Goal: Task Accomplishment & Management: Manage account settings

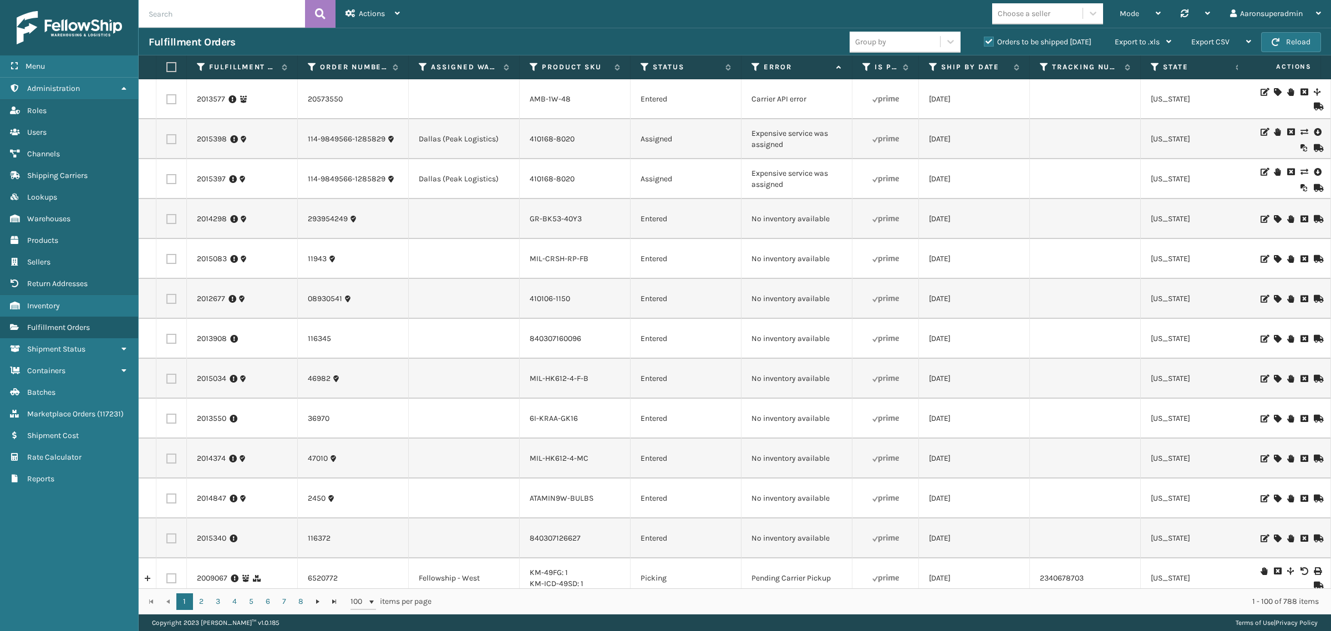
click at [175, 179] on label at bounding box center [171, 179] width 10 height 10
click at [167, 179] on input "checkbox" at bounding box center [166, 177] width 1 height 7
checkbox input "true"
click at [168, 140] on label at bounding box center [171, 139] width 10 height 10
click at [167, 140] on input "checkbox" at bounding box center [166, 137] width 1 height 7
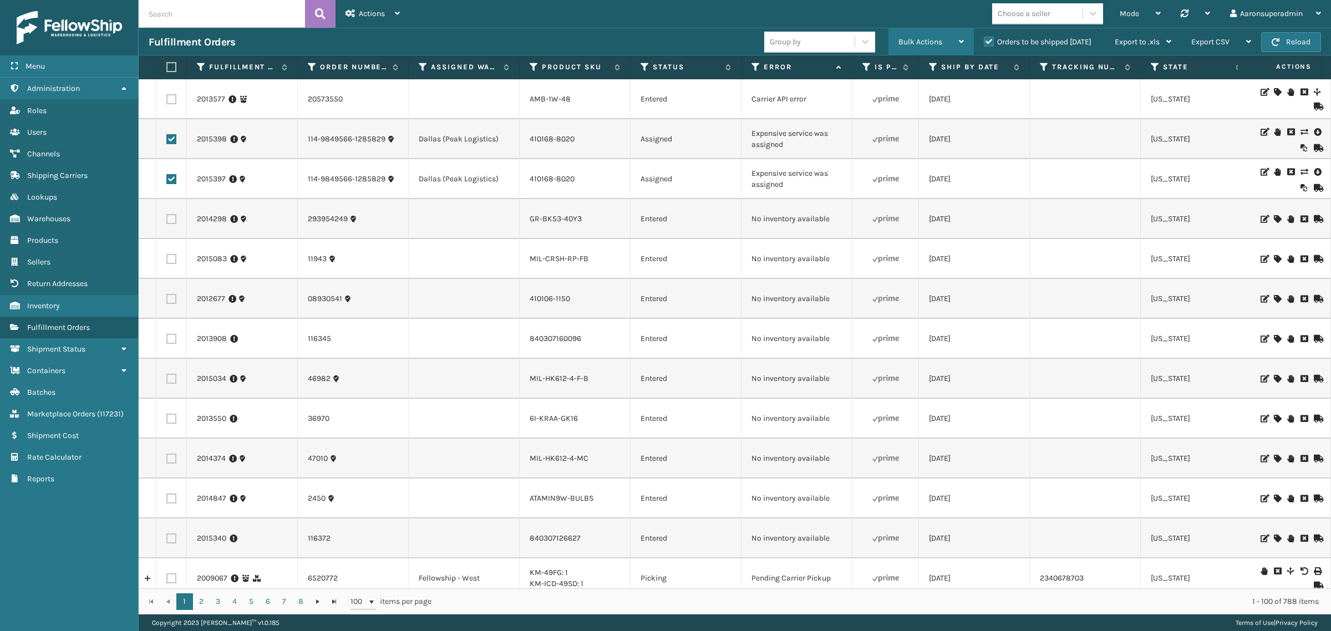
click at [914, 42] on span "Bulk Actions" at bounding box center [921, 41] width 44 height 9
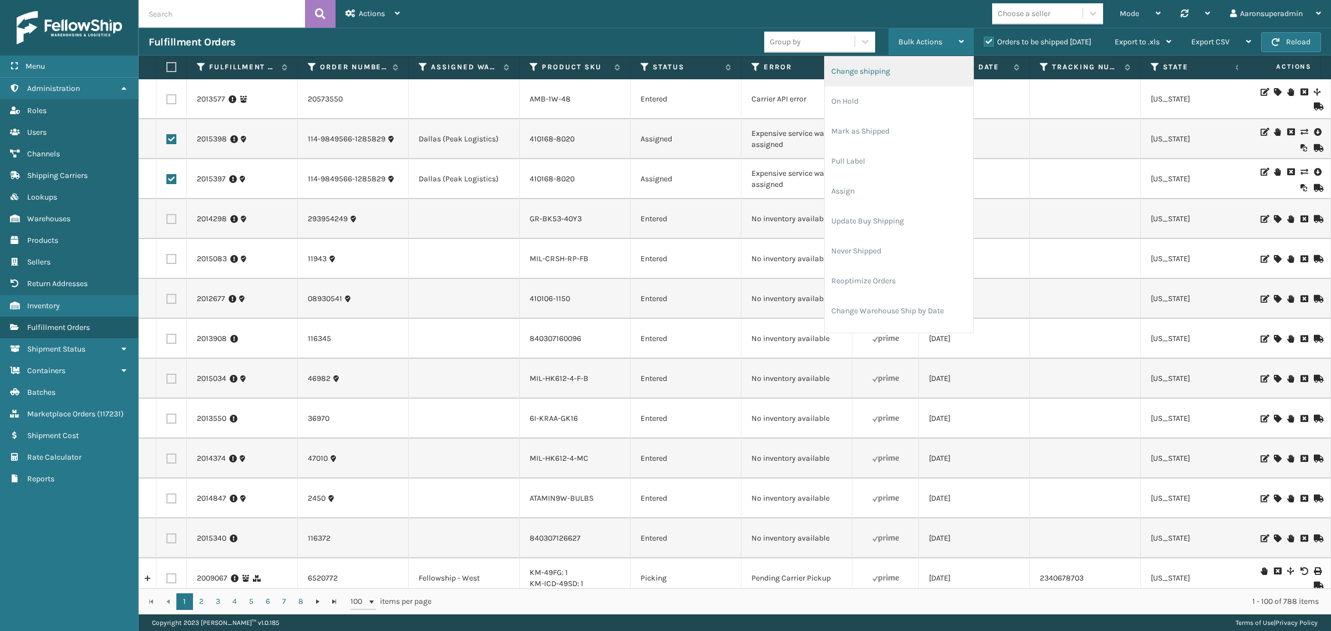
click at [863, 82] on li "Change shipping" at bounding box center [899, 72] width 149 height 30
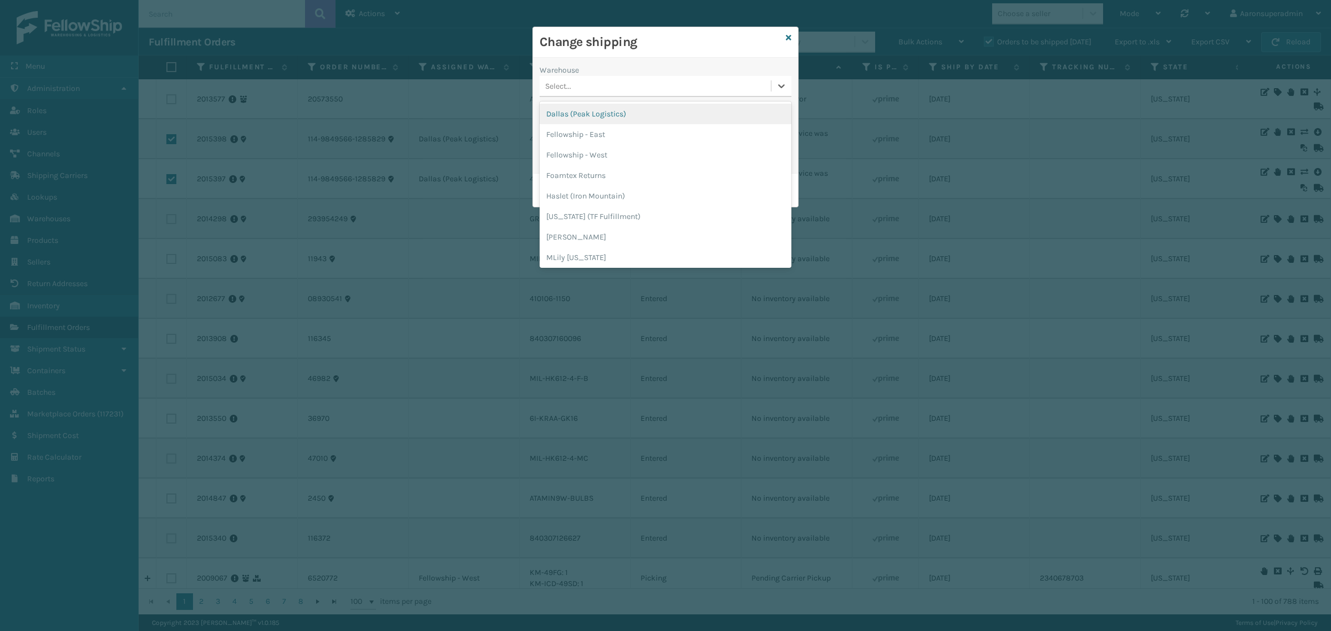
click at [576, 83] on div "Select..." at bounding box center [655, 86] width 231 height 18
click at [579, 119] on div "Dallas (Peak Logistics)" at bounding box center [666, 114] width 252 height 21
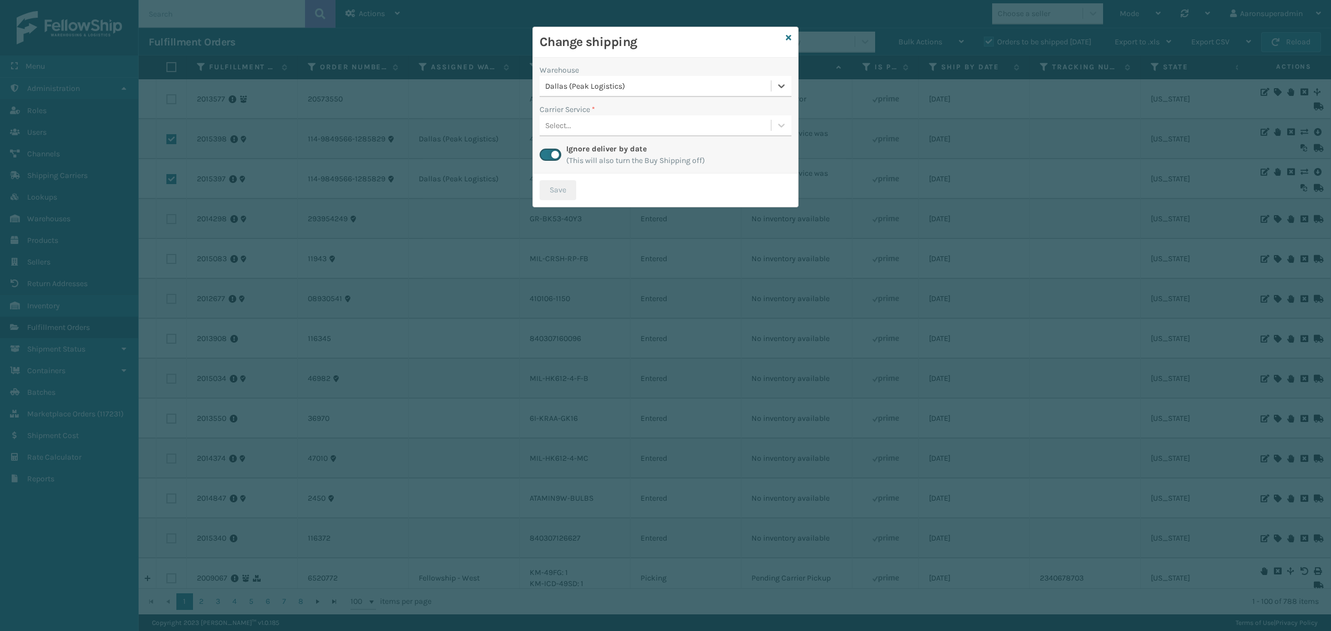
click at [570, 123] on div "Select..." at bounding box center [558, 126] width 26 height 12
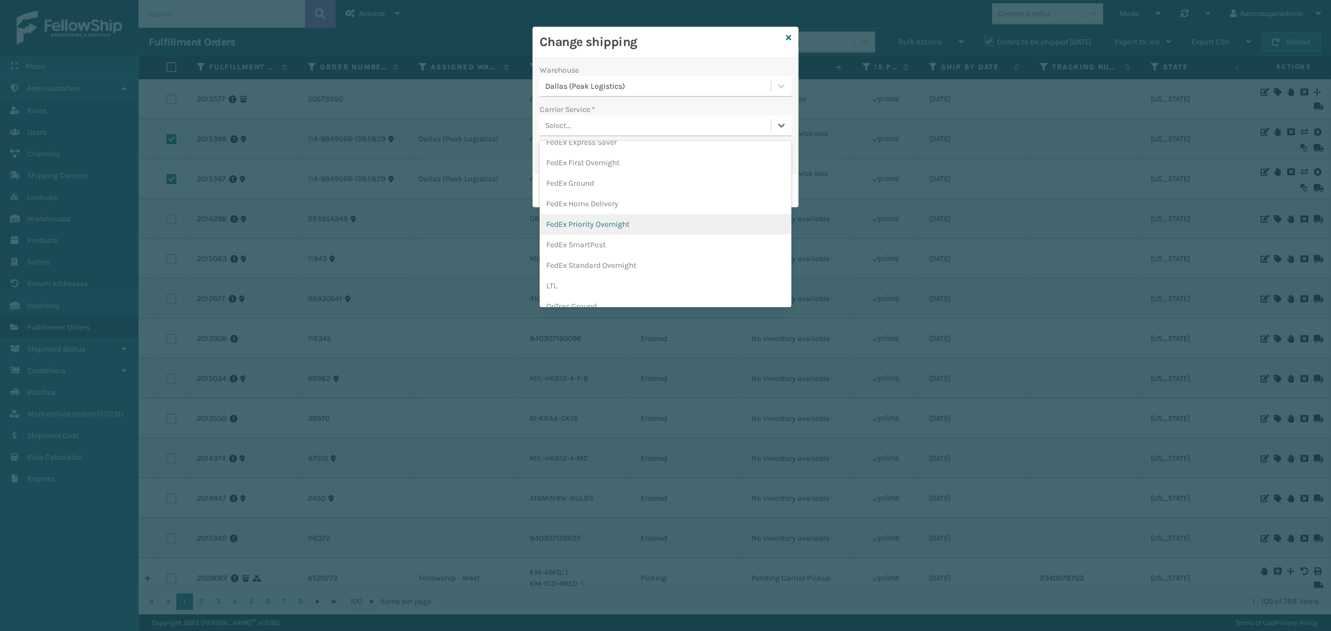
scroll to position [115, 0]
click at [637, 201] on div "FedEx Home Delivery" at bounding box center [666, 202] width 252 height 21
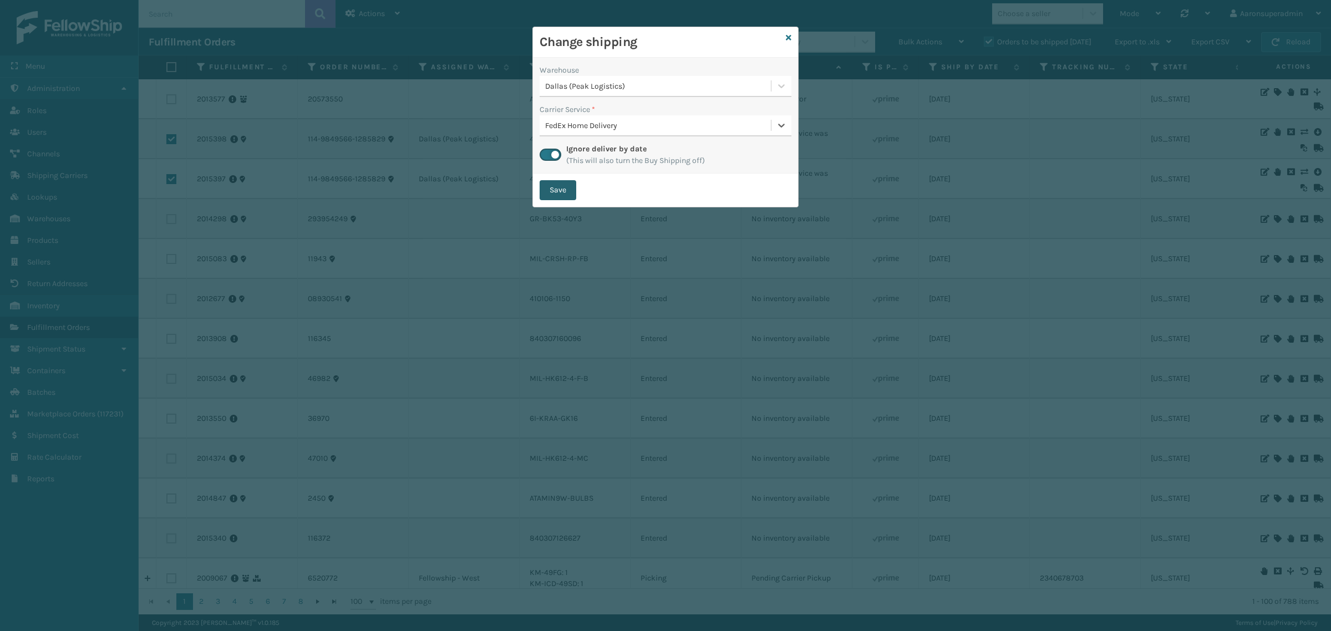
click at [565, 197] on button "Save" at bounding box center [558, 190] width 37 height 20
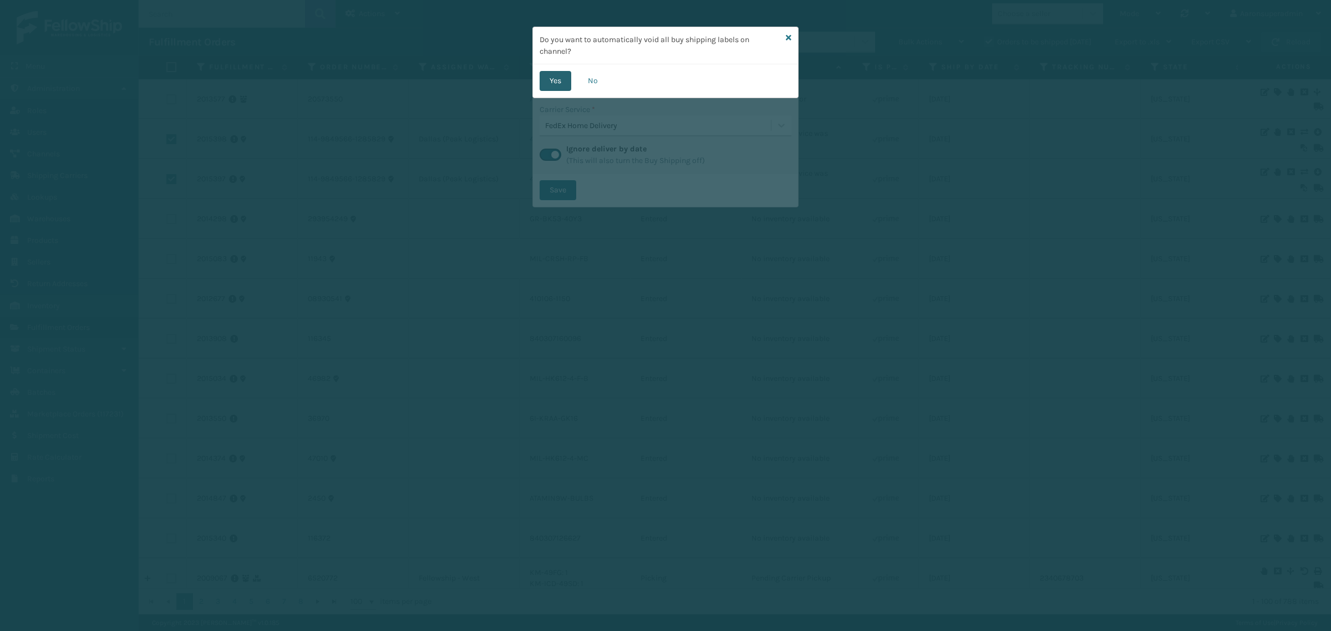
click at [559, 77] on button "Yes" at bounding box center [556, 81] width 32 height 20
checkbox input "false"
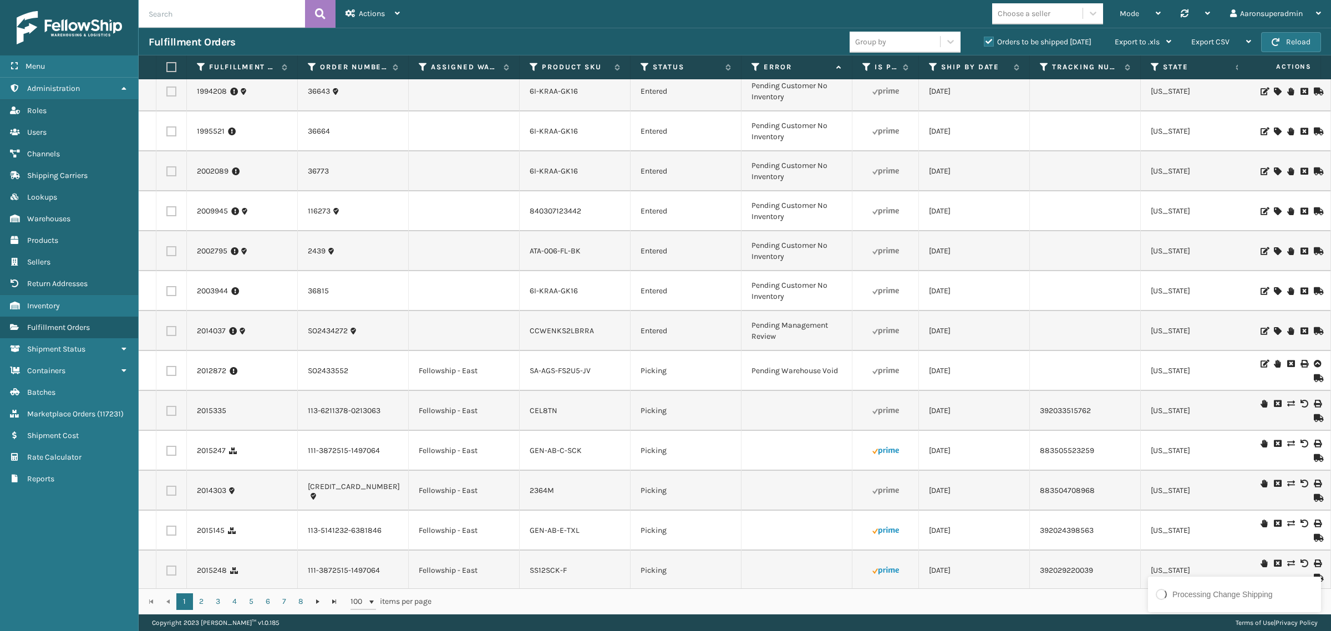
scroll to position [1572, 0]
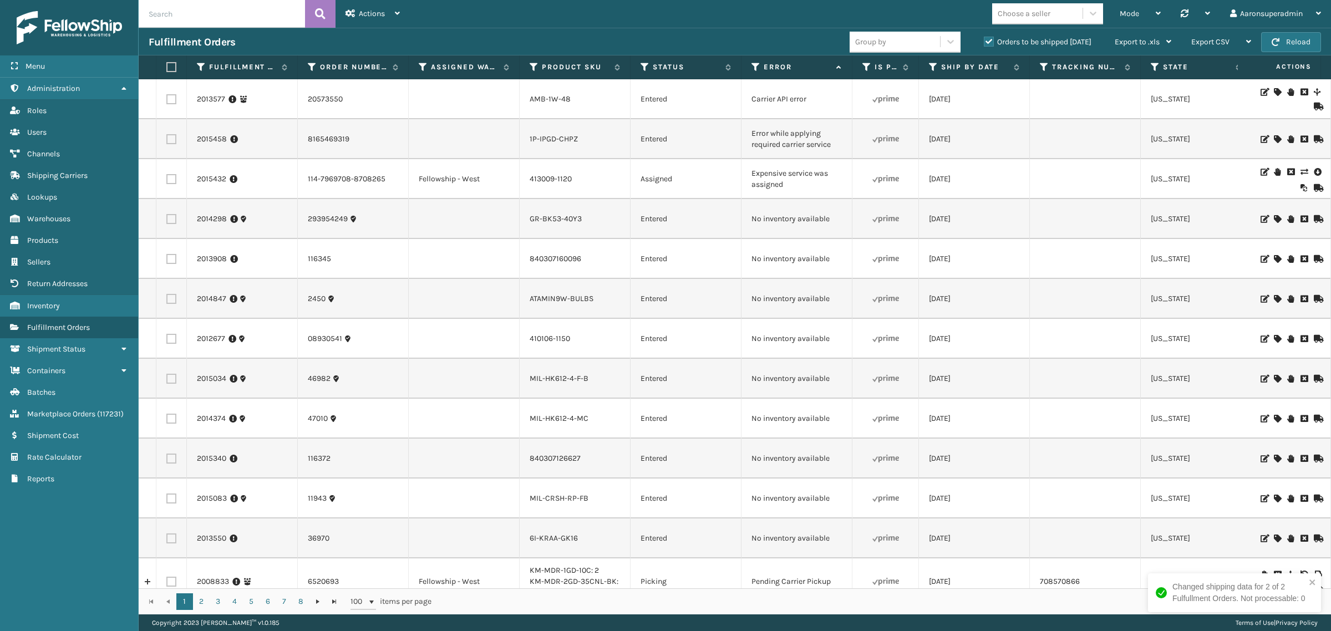
click at [1301, 171] on icon at bounding box center [1304, 172] width 7 height 8
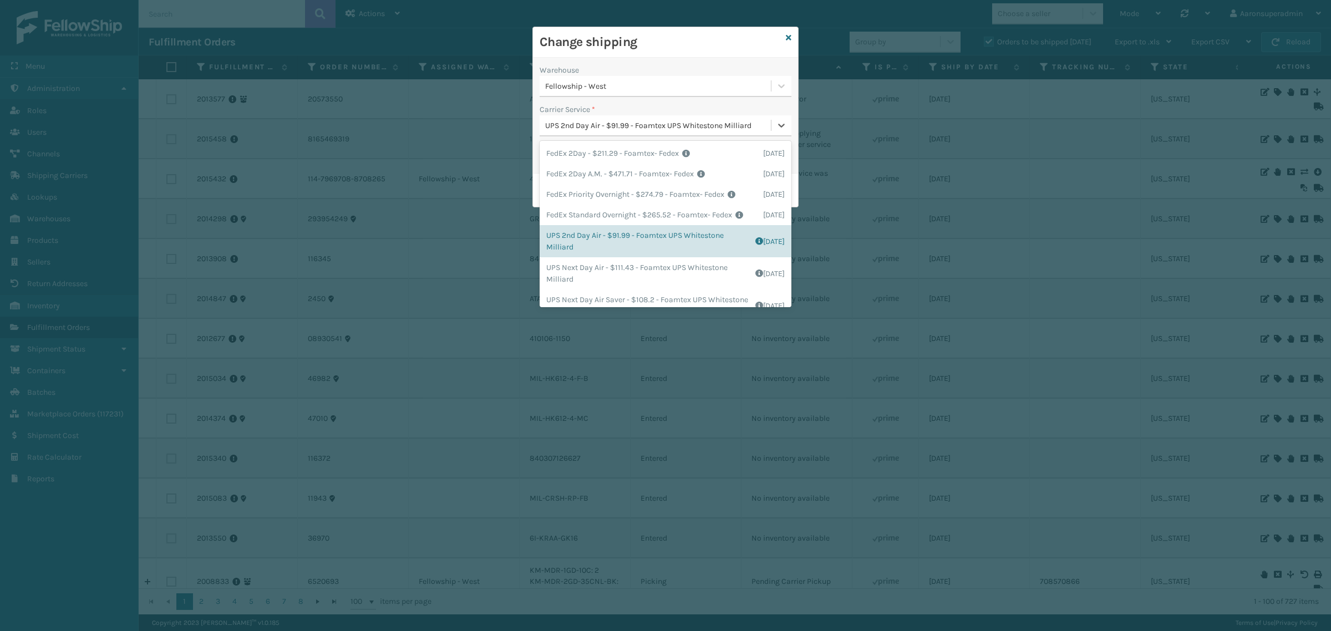
click at [589, 129] on div "UPS 2nd Day Air - $91.99 - Foamtex UPS Whitestone Milliard" at bounding box center [658, 126] width 227 height 12
click at [609, 98] on div "Warehouse Fellowship - West Carrier Service * option UPS 2nd Day Air - $91.99 -…" at bounding box center [665, 116] width 265 height 116
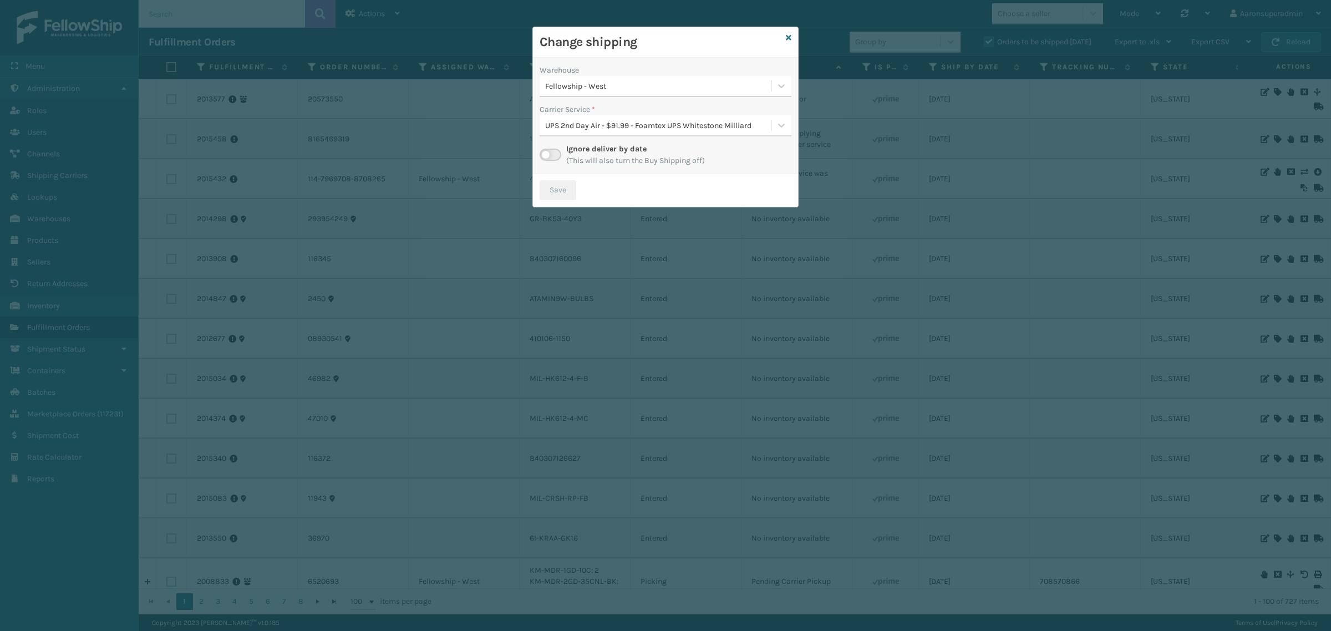
click at [544, 153] on label at bounding box center [551, 155] width 22 height 12
click at [544, 153] on input "checkbox" at bounding box center [543, 152] width 7 height 7
click at [584, 122] on div "Select..." at bounding box center [655, 126] width 231 height 18
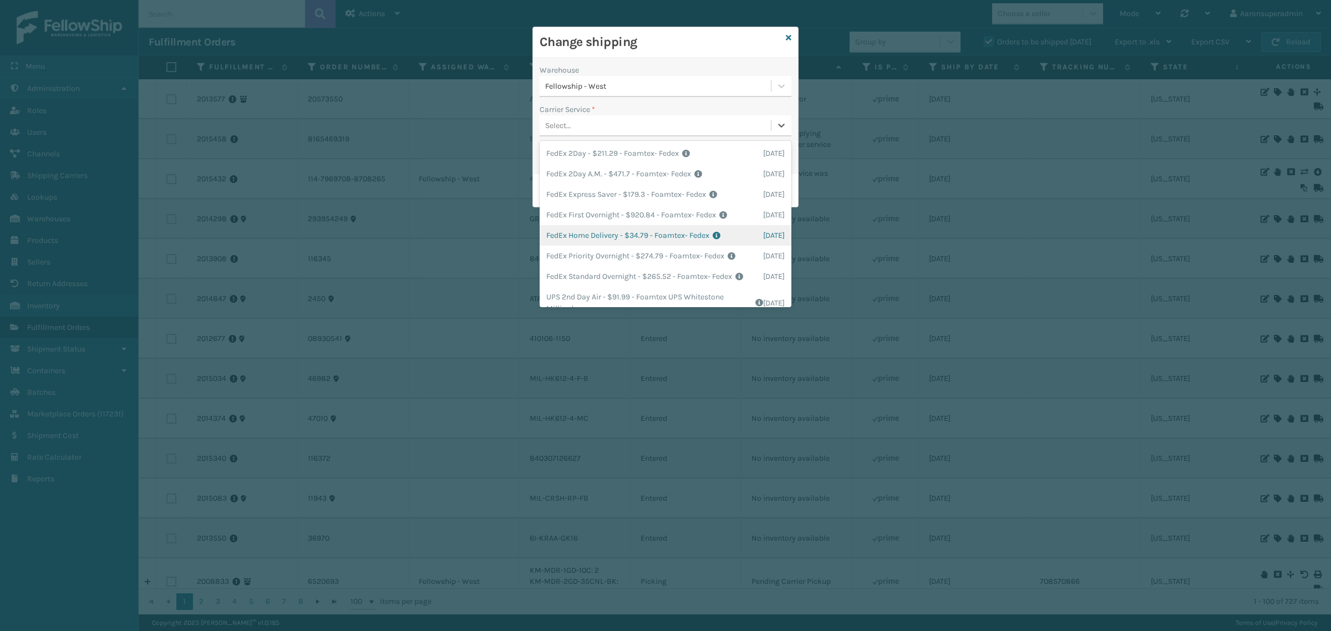
click at [589, 229] on div "FedEx Home Delivery - $34.79 - Foamtex- Fedex Shipping Cost $34.79 Surplus Cost…" at bounding box center [666, 235] width 252 height 21
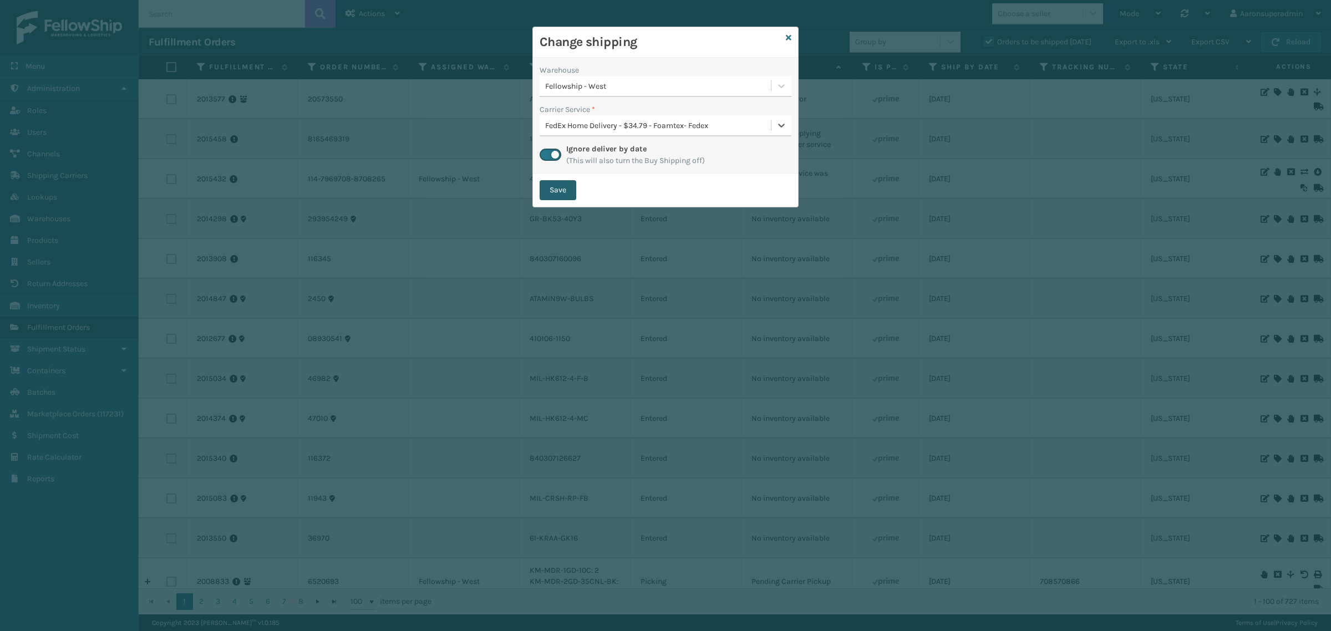
click at [556, 189] on button "Save" at bounding box center [558, 190] width 37 height 20
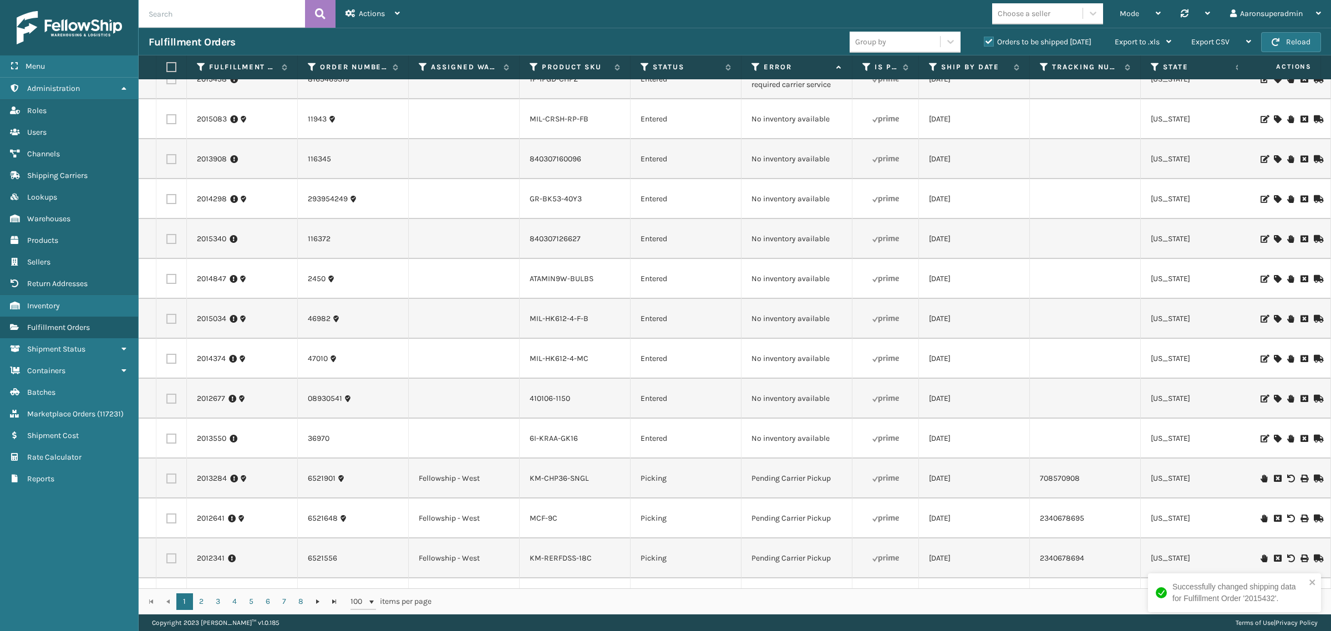
scroll to position [0, 0]
